Goal: Register for event/course

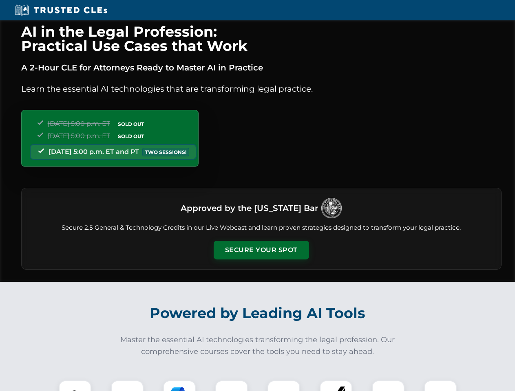
click at [261, 250] on button "Secure Your Spot" at bounding box center [261, 250] width 95 height 19
click at [75, 386] on img at bounding box center [75, 397] width 24 height 24
click at [127, 386] on div at bounding box center [127, 397] width 33 height 33
click at [179, 386] on div at bounding box center [179, 397] width 33 height 33
